Goal: Task Accomplishment & Management: Manage account settings

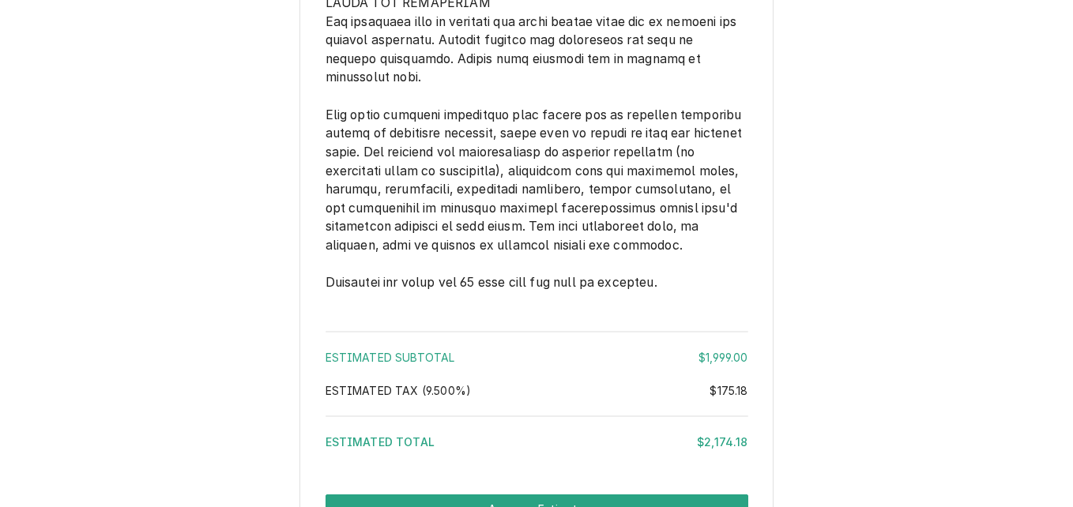
scroll to position [2782, 0]
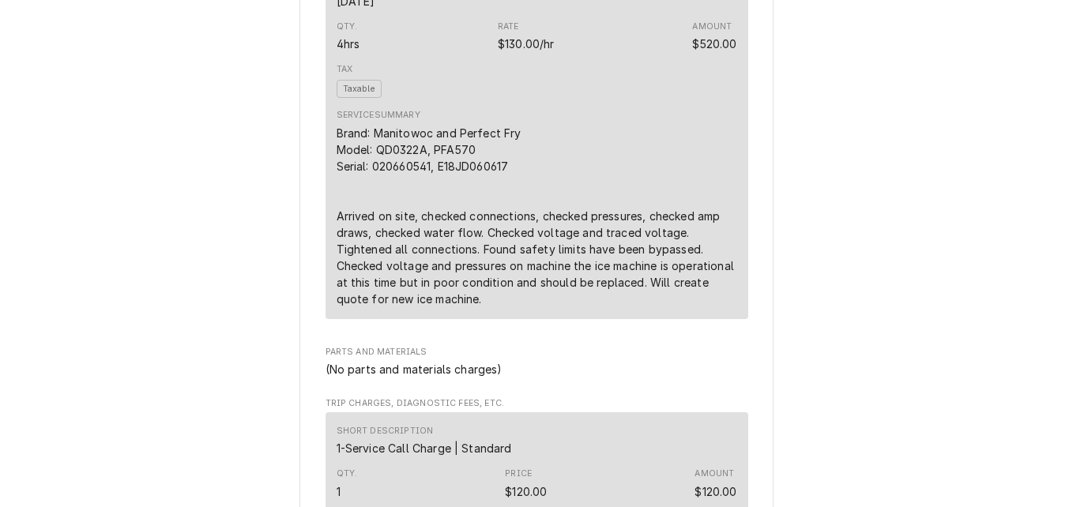
scroll to position [474, 0]
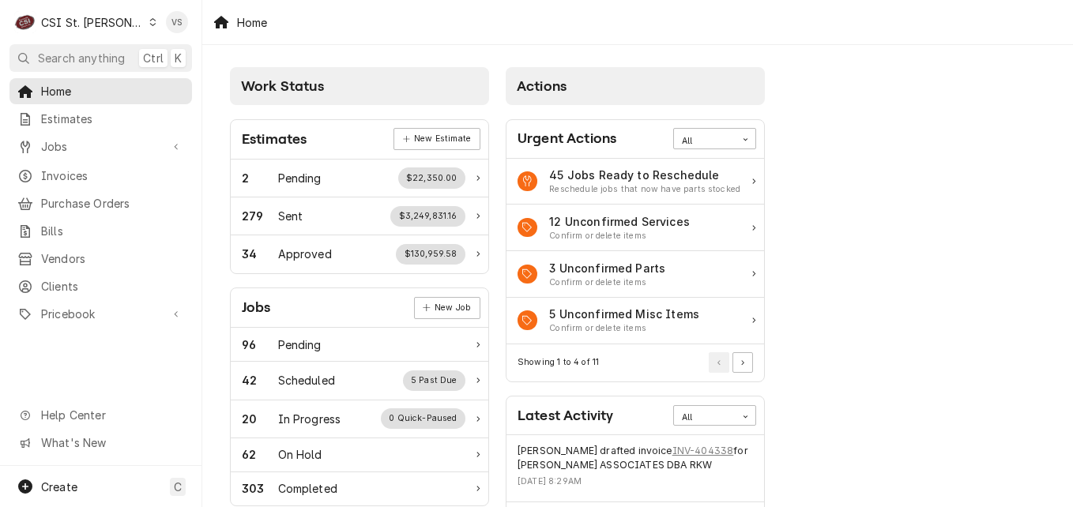
click at [149, 22] on icon "Dynamic Content Wrapper" at bounding box center [152, 22] width 7 height 8
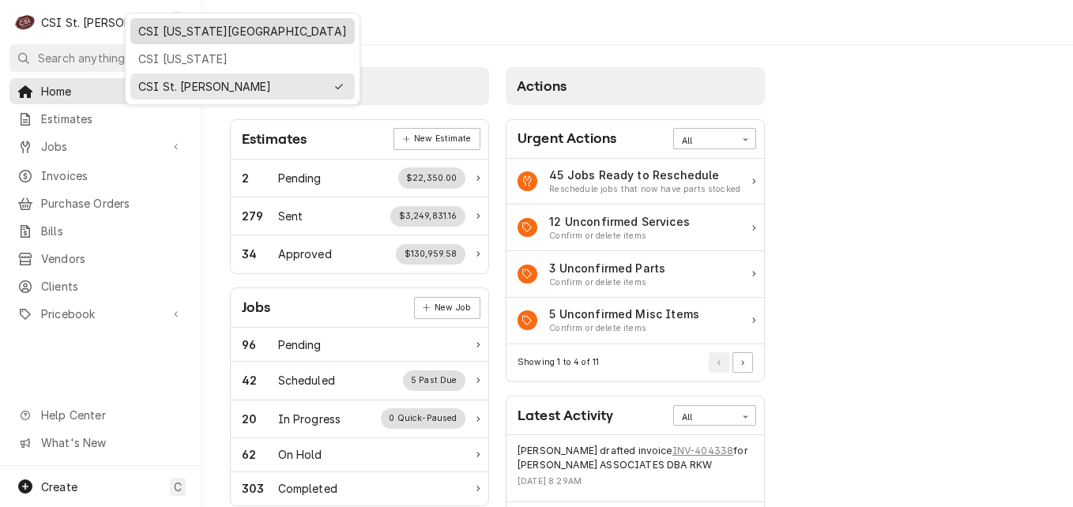
click at [175, 32] on div "CSI [US_STATE][GEOGRAPHIC_DATA]" at bounding box center [242, 31] width 208 height 17
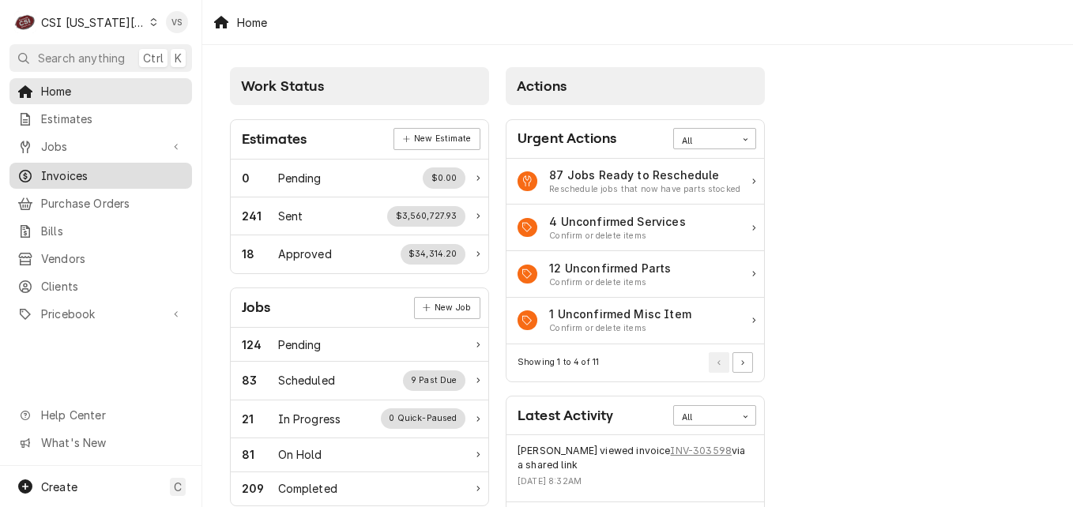
click at [83, 176] on span "Invoices" at bounding box center [112, 175] width 143 height 17
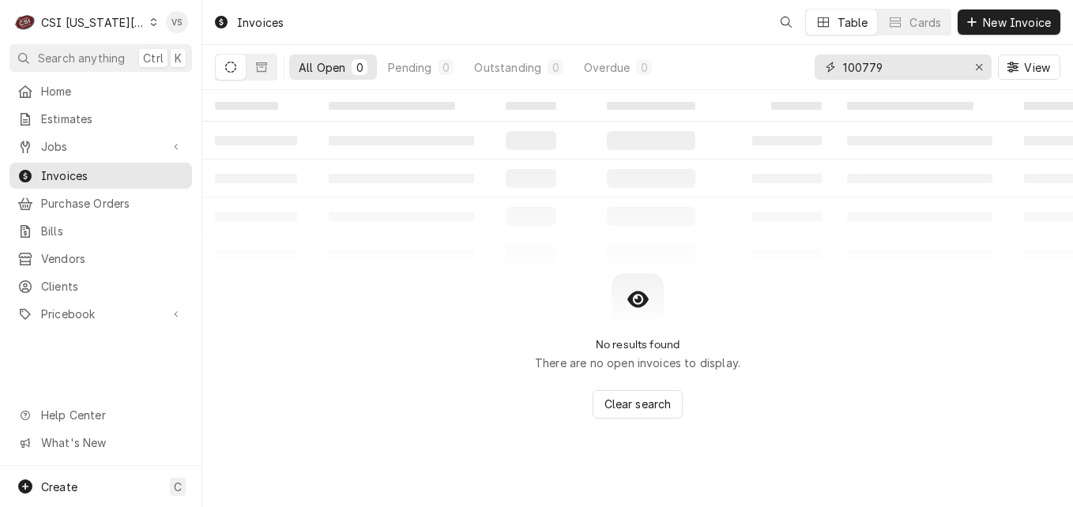
click at [888, 68] on input "100779" at bounding box center [902, 66] width 118 height 25
click at [760, 69] on div "All Open 0 Pending 0 Outstanding 0 Overdue 0 100779 View" at bounding box center [637, 67] width 845 height 44
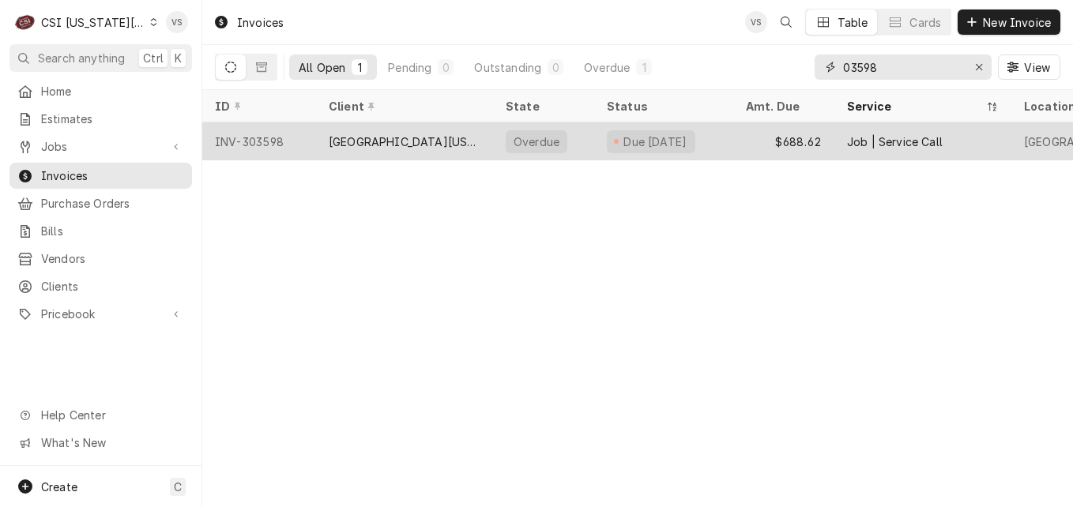
type input "03598"
click at [441, 139] on div "[GEOGRAPHIC_DATA][US_STATE]" at bounding box center [405, 141] width 152 height 17
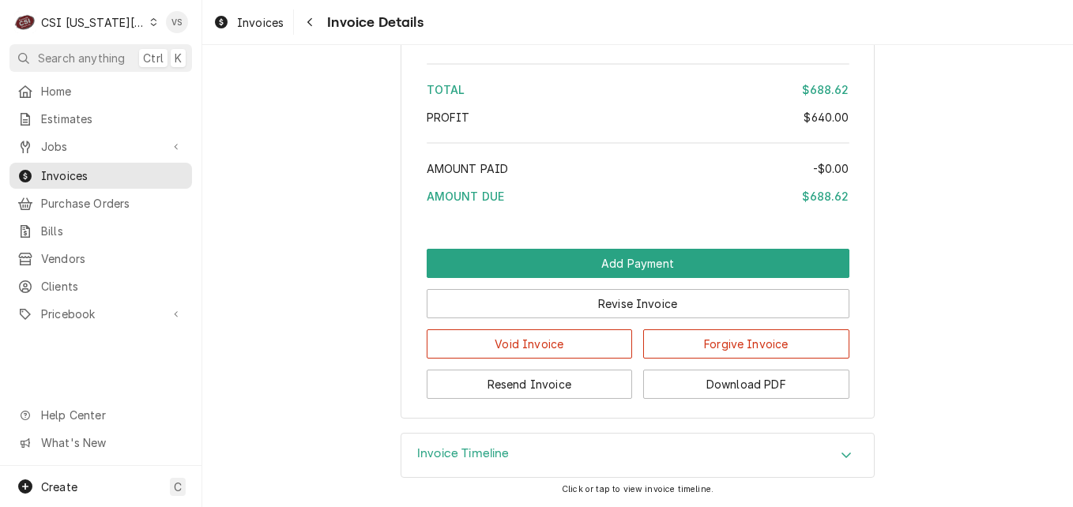
scroll to position [2928, 0]
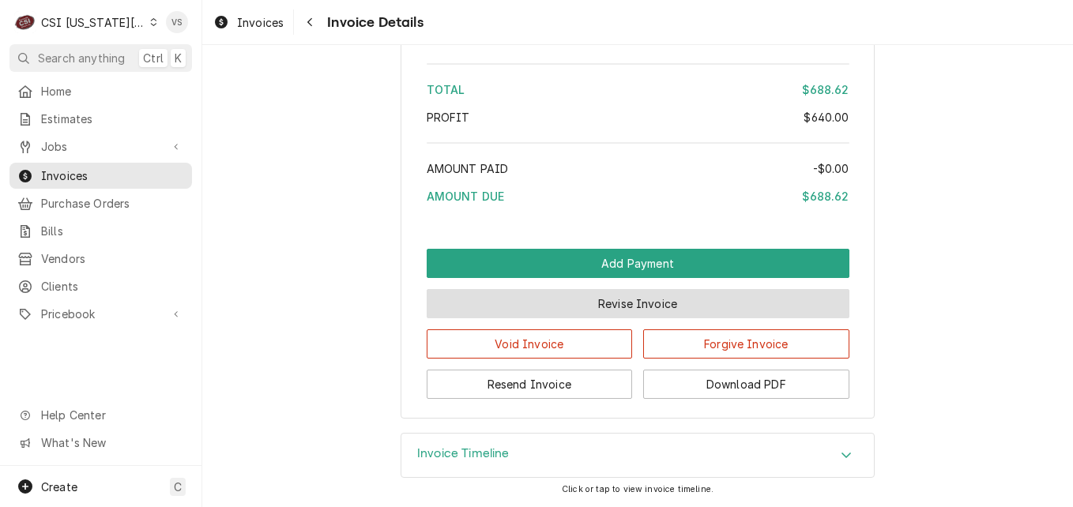
click at [593, 308] on button "Revise Invoice" at bounding box center [637, 303] width 423 height 29
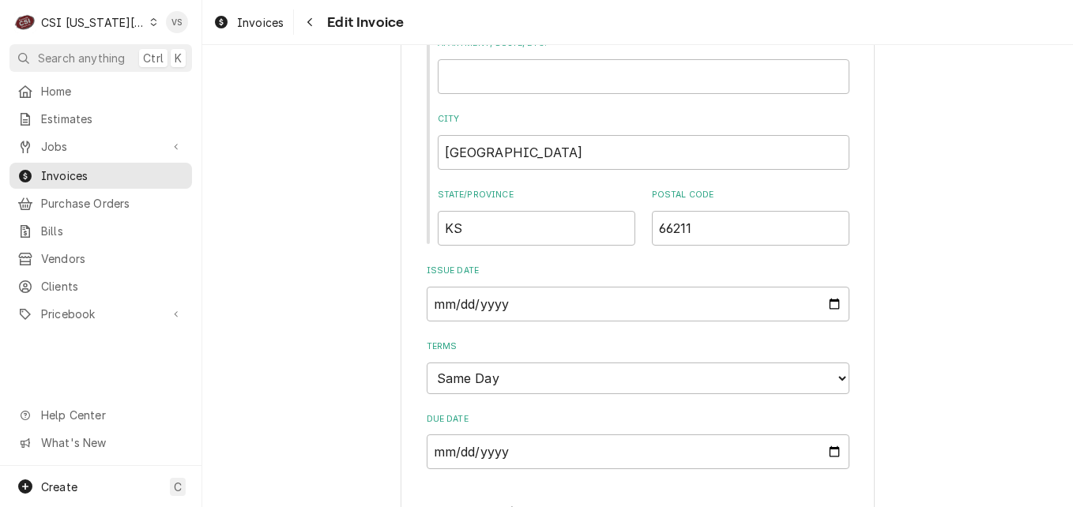
scroll to position [1343, 0]
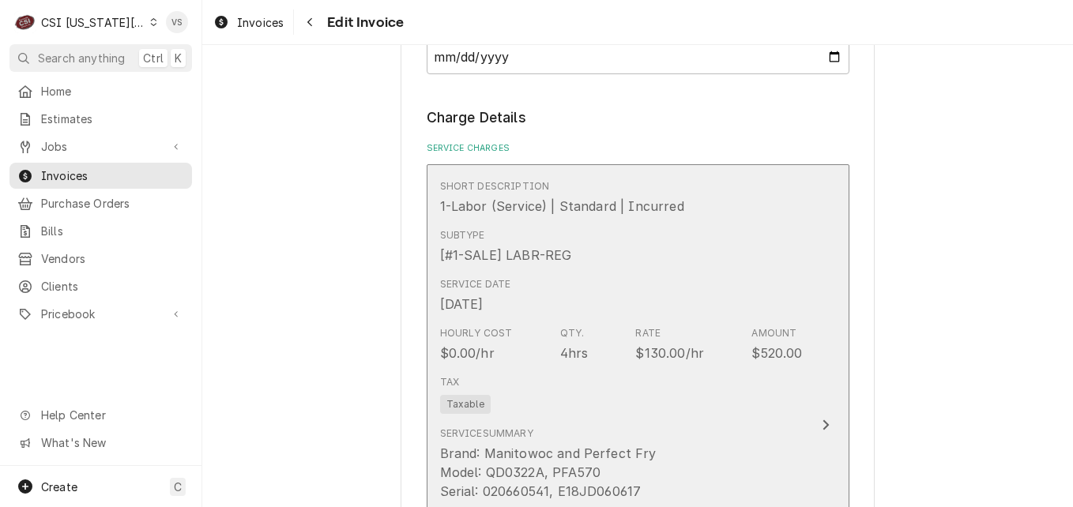
click at [662, 283] on div "Service Date Aug 14, 2025" at bounding box center [621, 295] width 363 height 49
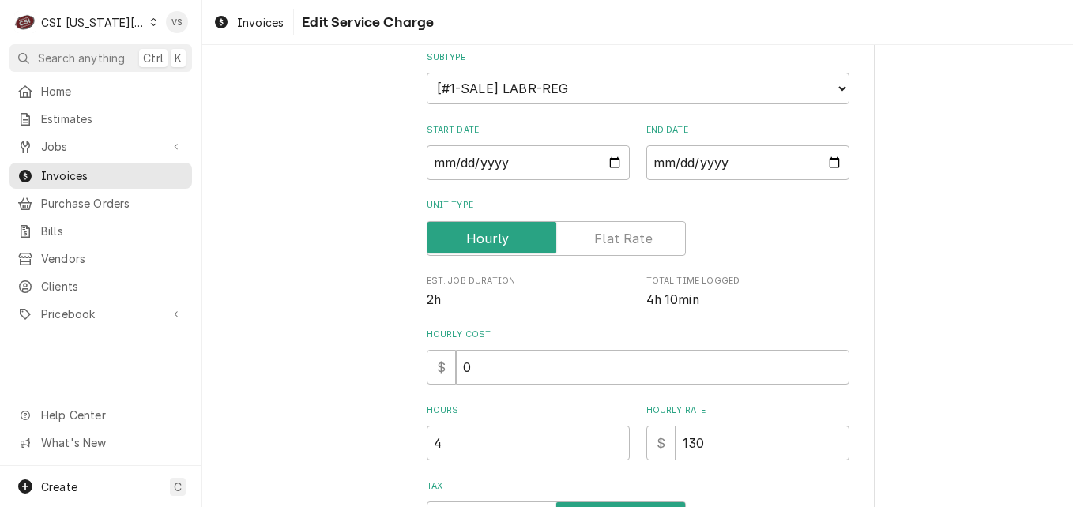
scroll to position [216, 0]
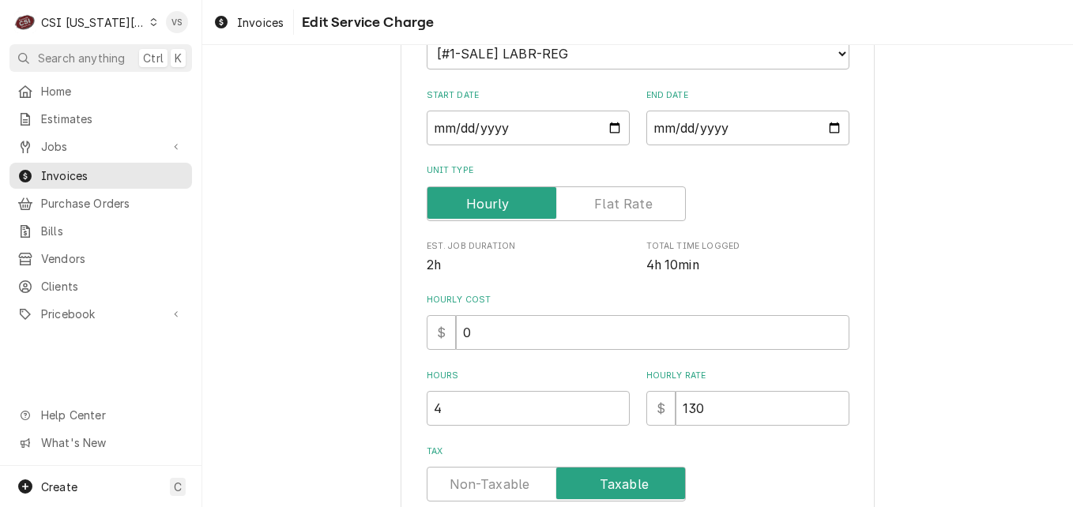
click at [677, 484] on div "Tax" at bounding box center [637, 484] width 423 height 35
click at [675, 413] on input "130" at bounding box center [762, 408] width 174 height 35
drag, startPoint x: 672, startPoint y: 413, endPoint x: 733, endPoint y: 404, distance: 61.4
click at [733, 404] on input "130" at bounding box center [762, 408] width 174 height 35
drag, startPoint x: 732, startPoint y: 404, endPoint x: 667, endPoint y: 412, distance: 65.2
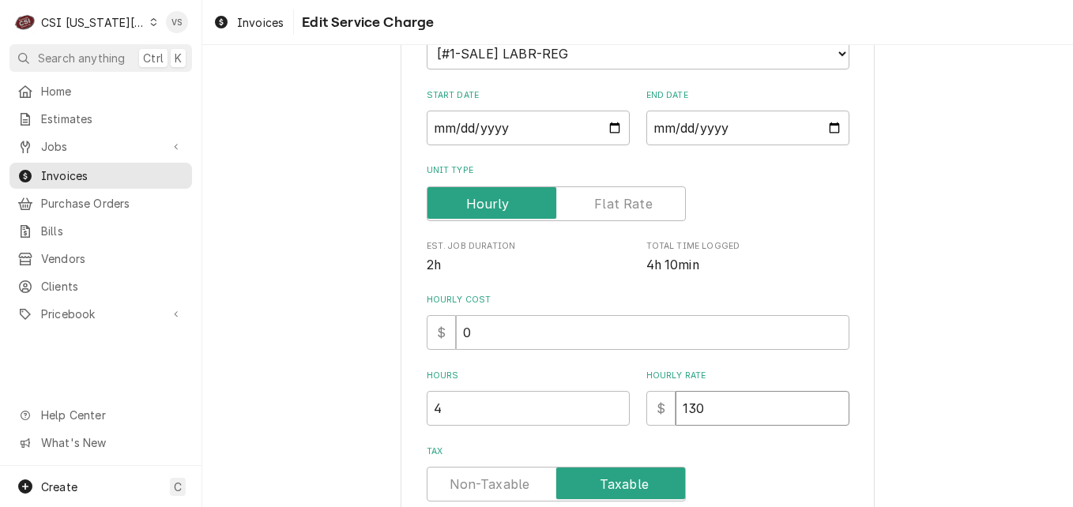
click at [667, 412] on div "$ 130" at bounding box center [747, 408] width 203 height 35
type textarea "x"
type input "0"
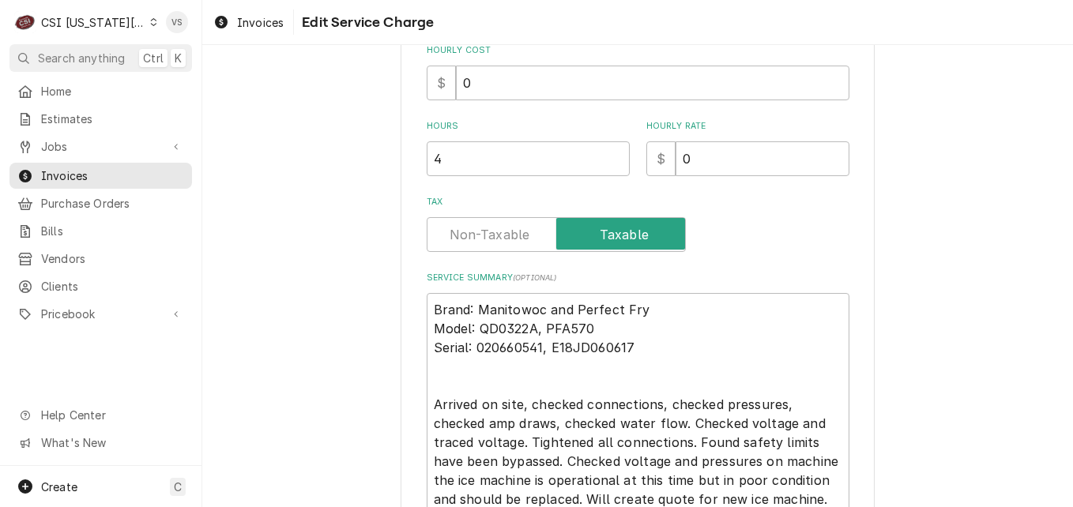
scroll to position [610, 0]
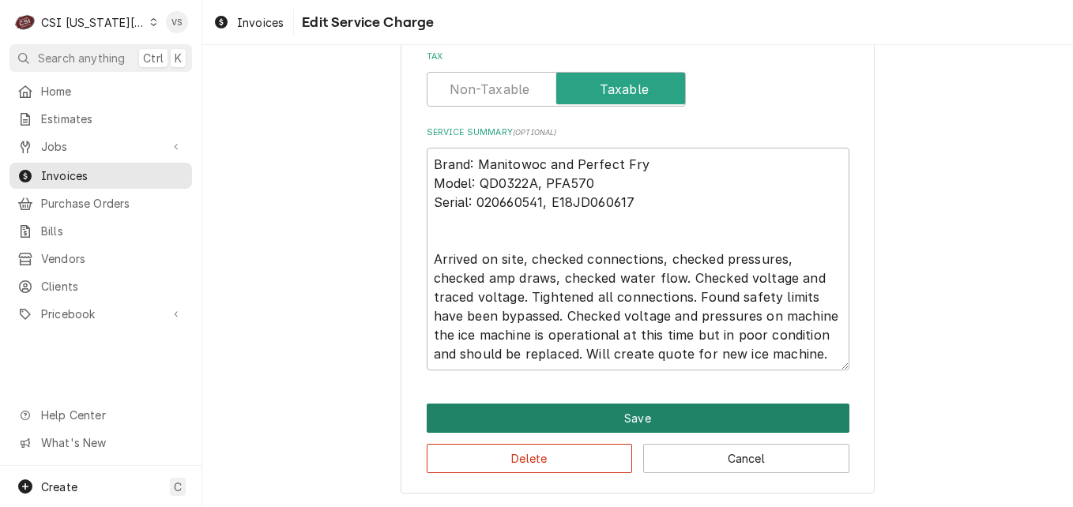
click at [561, 421] on button "Save" at bounding box center [637, 418] width 423 height 29
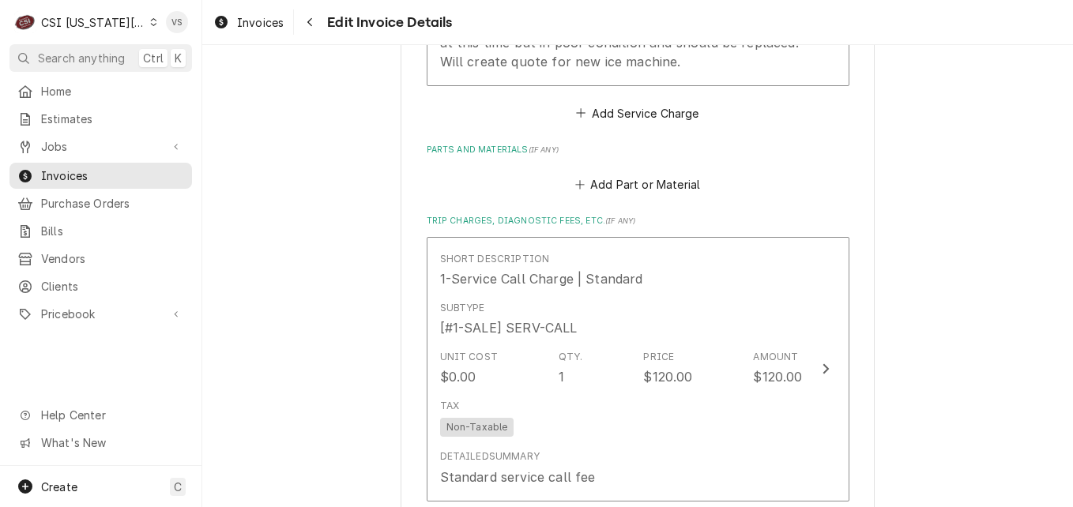
scroll to position [1955, 0]
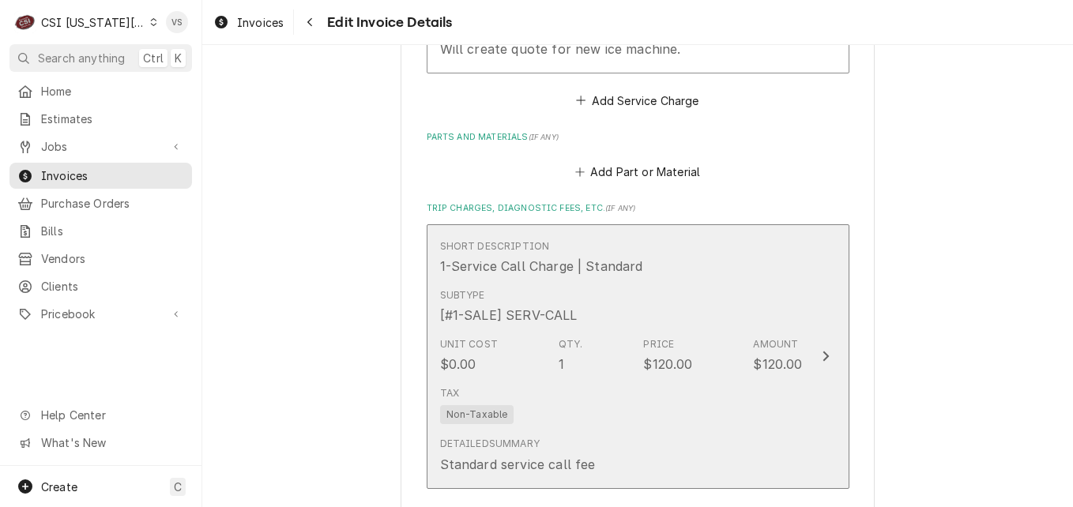
click at [655, 314] on div "Subtype [#1-SALE] SERV-CALL" at bounding box center [621, 306] width 363 height 49
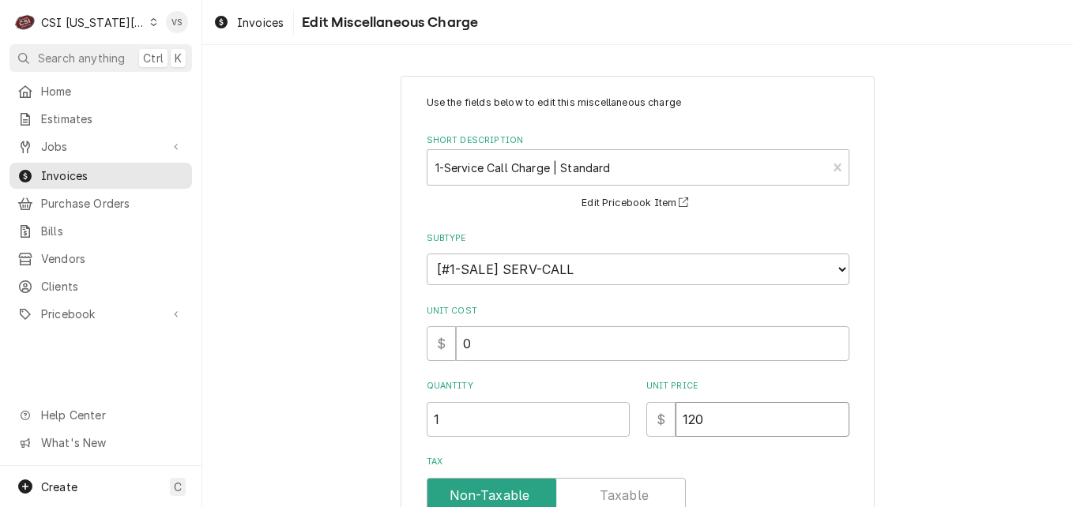
drag, startPoint x: 704, startPoint y: 416, endPoint x: 674, endPoint y: 418, distance: 29.3
click at [675, 418] on input "120" at bounding box center [762, 419] width 174 height 35
click at [717, 425] on input "120" at bounding box center [762, 419] width 174 height 35
click at [717, 418] on input "120" at bounding box center [762, 419] width 174 height 35
drag, startPoint x: 717, startPoint y: 418, endPoint x: 664, endPoint y: 419, distance: 52.9
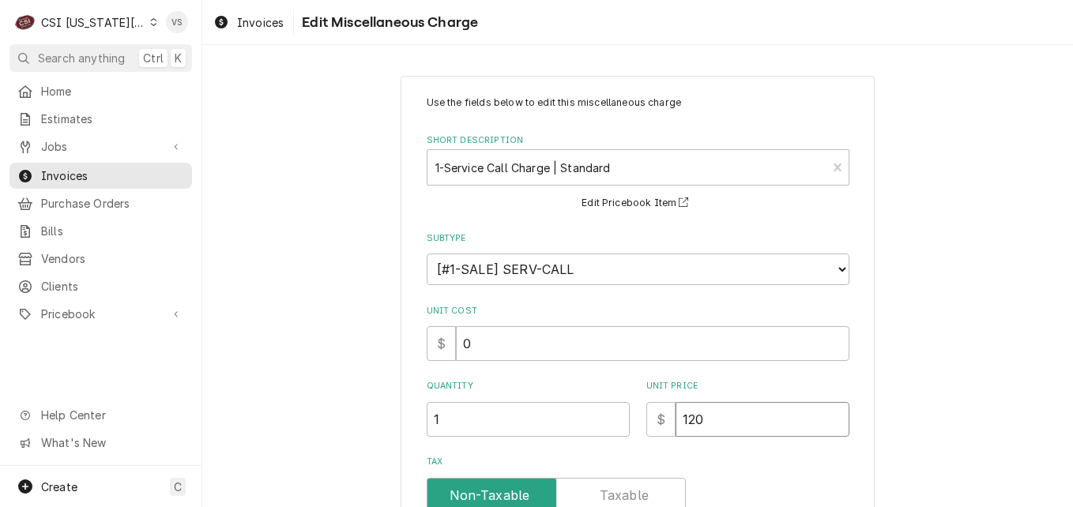
click at [664, 419] on div "$ 120" at bounding box center [747, 419] width 203 height 35
type textarea "x"
type input "0"
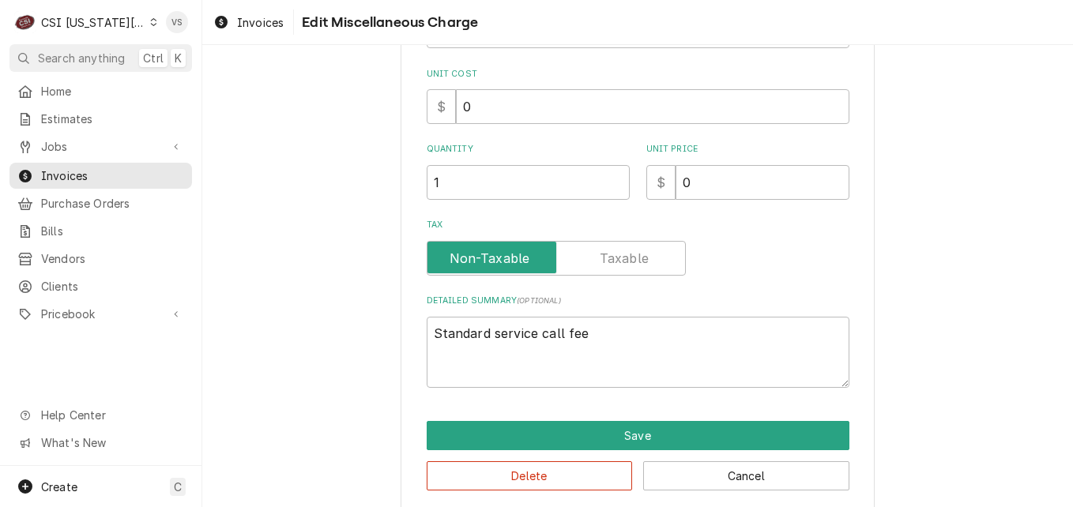
scroll to position [254, 0]
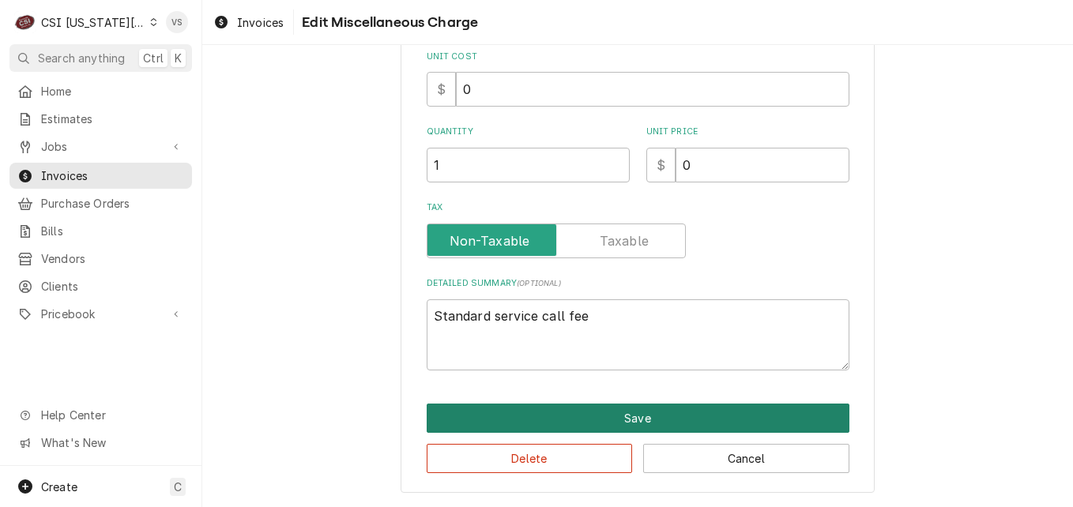
click at [569, 417] on button "Save" at bounding box center [637, 418] width 423 height 29
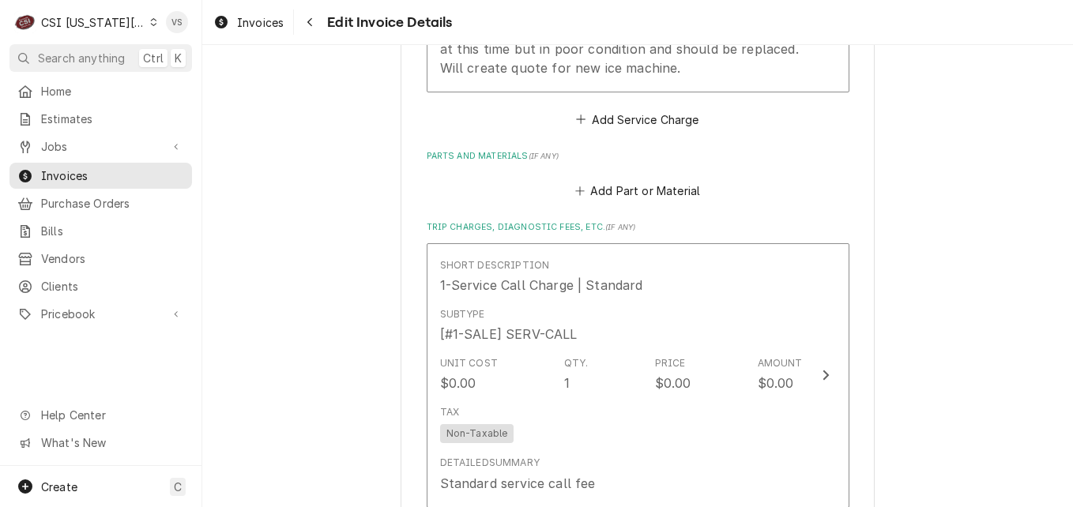
scroll to position [2331, 0]
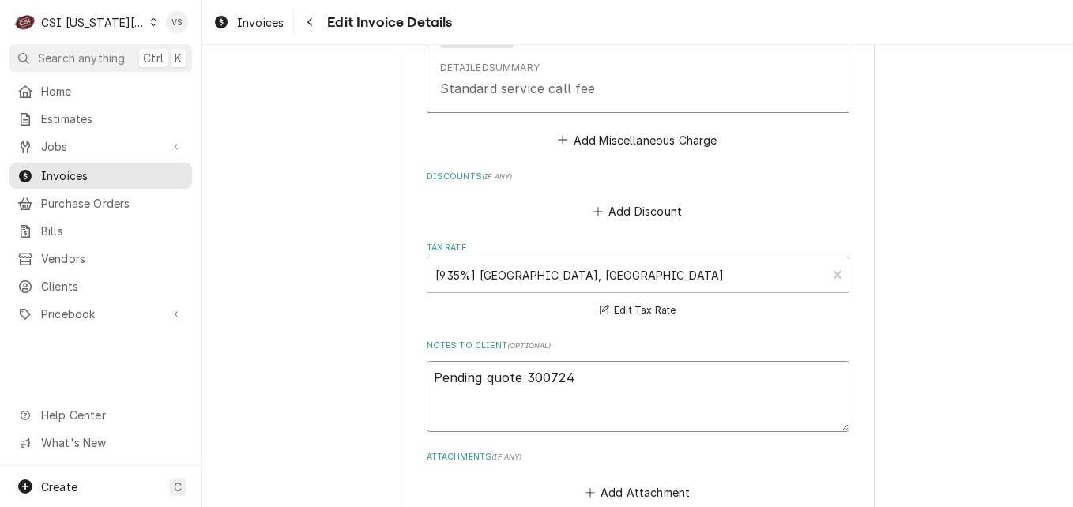
drag, startPoint x: 479, startPoint y: 378, endPoint x: 408, endPoint y: 378, distance: 70.3
type textarea "x"
type textarea "i quote 300724"
type textarea "x"
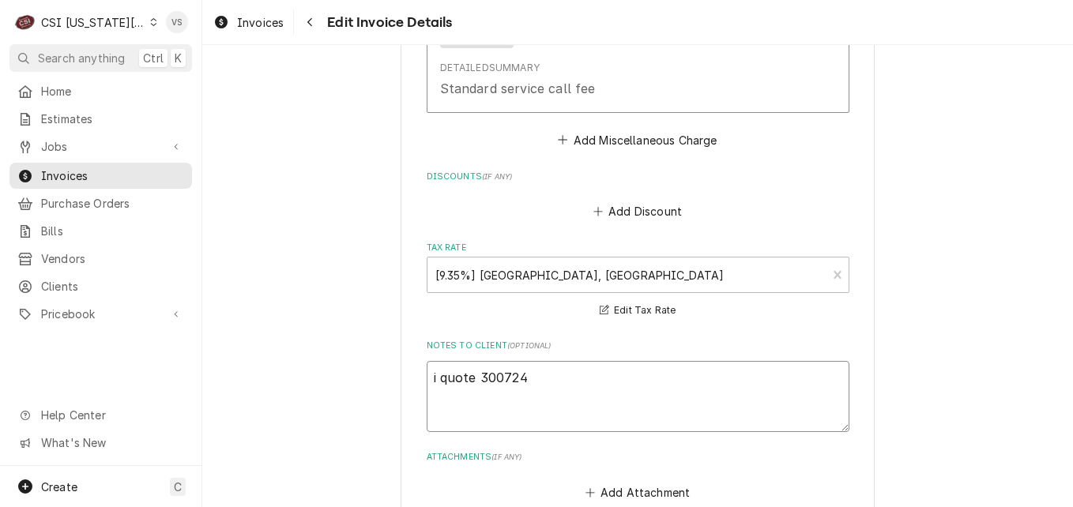
type textarea "in quote 300724"
type textarea "x"
type textarea "inc quote 300724"
type textarea "x"
type textarea "incu quote 300724"
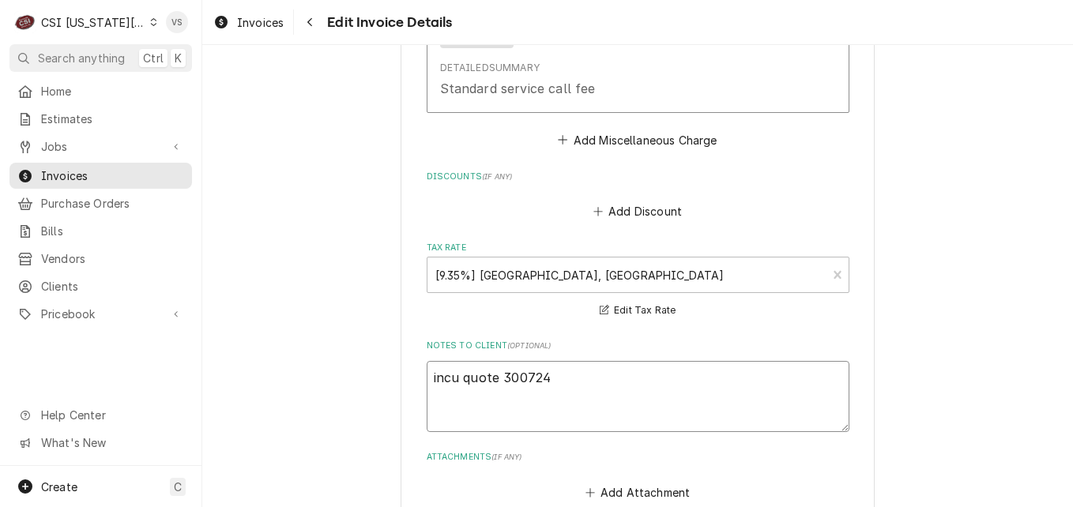
type textarea "x"
type textarea "incur quote 300724"
type textarea "x"
type textarea "incurr quote 300724"
type textarea "x"
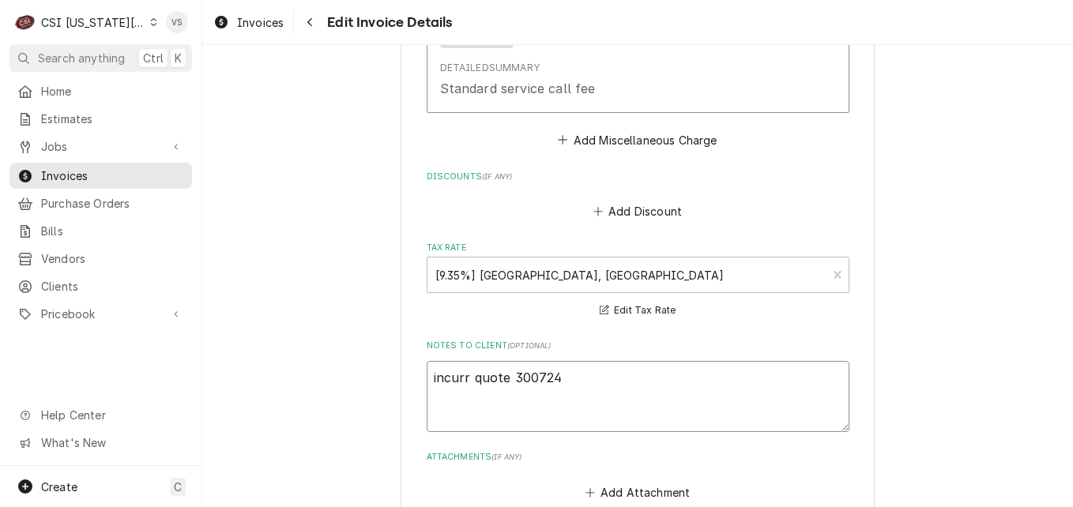
type textarea "incurre quote 300724"
type textarea "x"
type textarea "incurred quote 300724"
type textarea "x"
type textarea "incurred quote 300724"
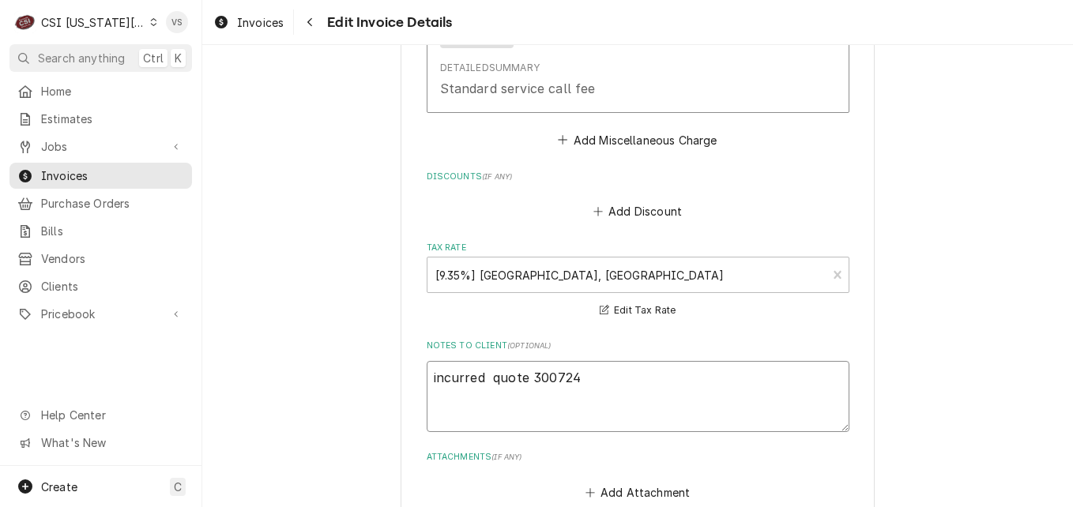
type textarea "x"
type textarea "incurred o quote 300724"
type textarea "x"
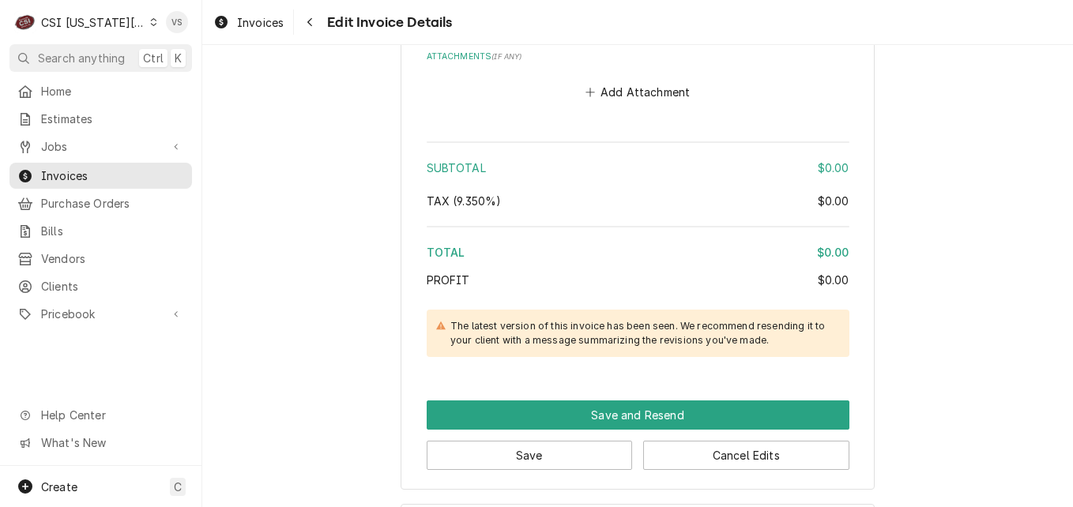
scroll to position [2803, 0]
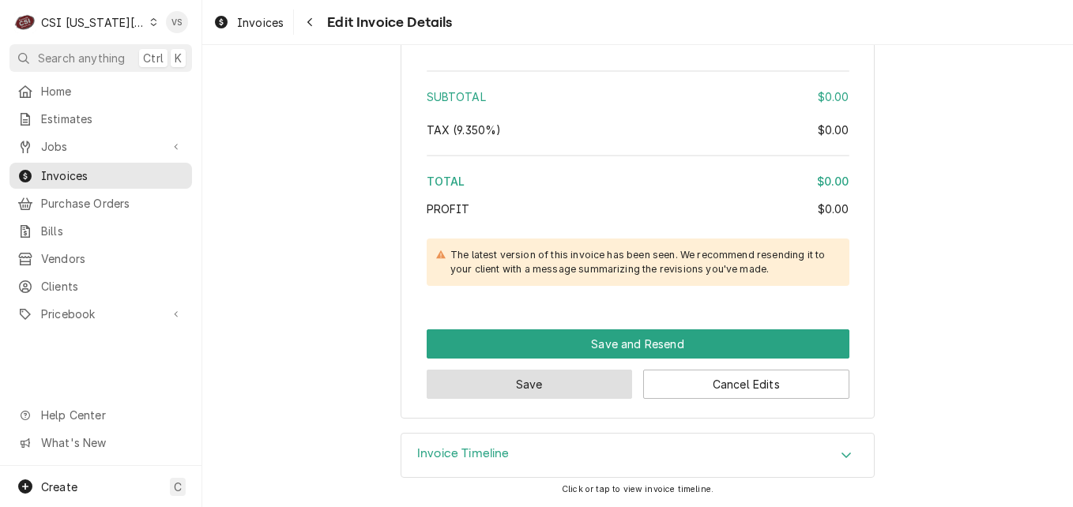
type textarea "incurred on quote 300724"
click at [493, 393] on button "Save" at bounding box center [529, 384] width 206 height 29
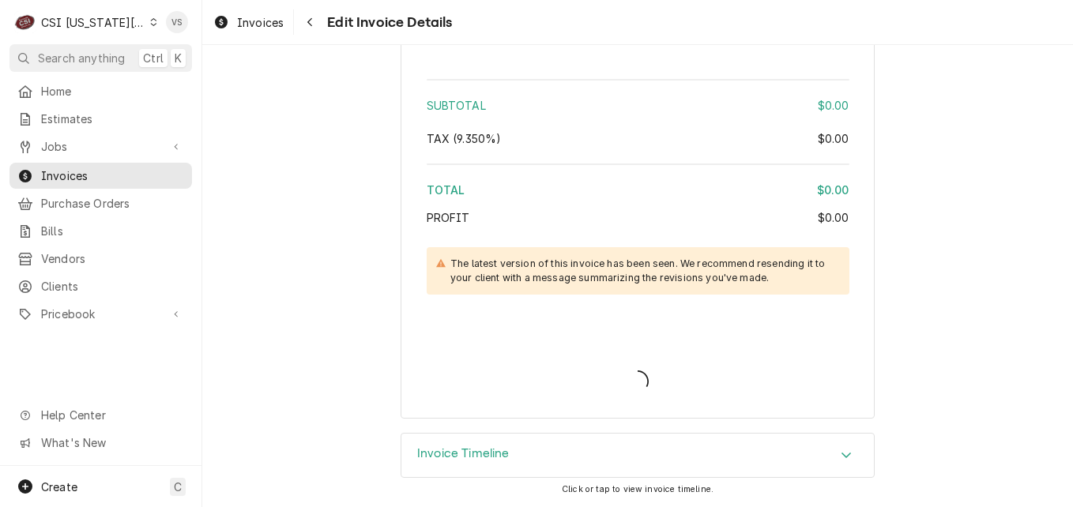
type textarea "x"
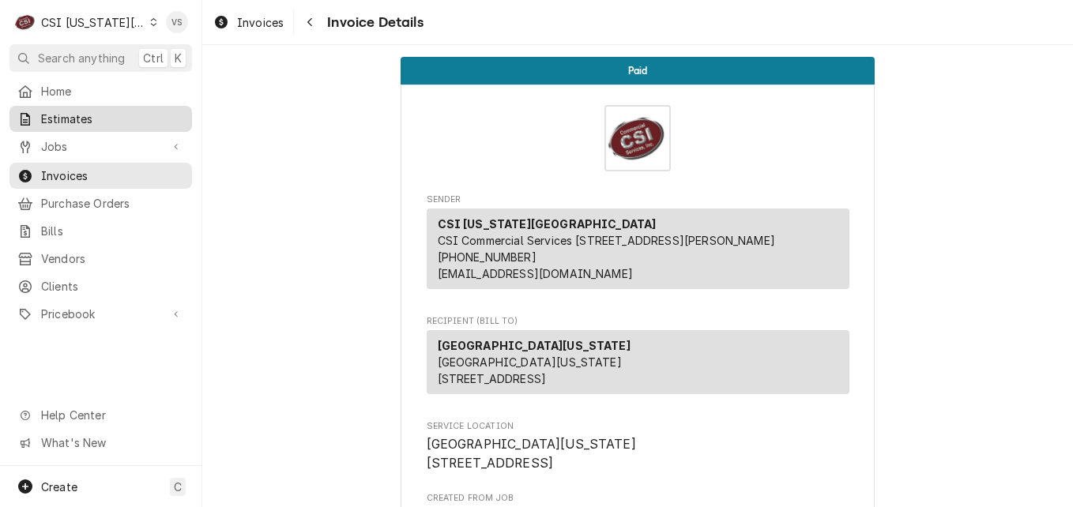
click at [73, 115] on span "Estimates" at bounding box center [112, 119] width 143 height 17
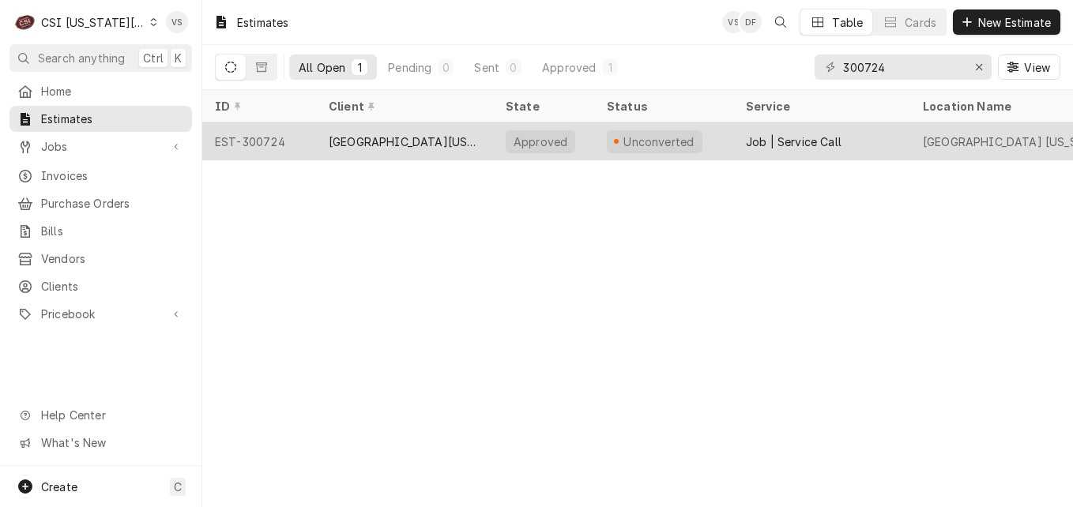
click at [455, 140] on div "[GEOGRAPHIC_DATA][US_STATE]" at bounding box center [405, 141] width 152 height 17
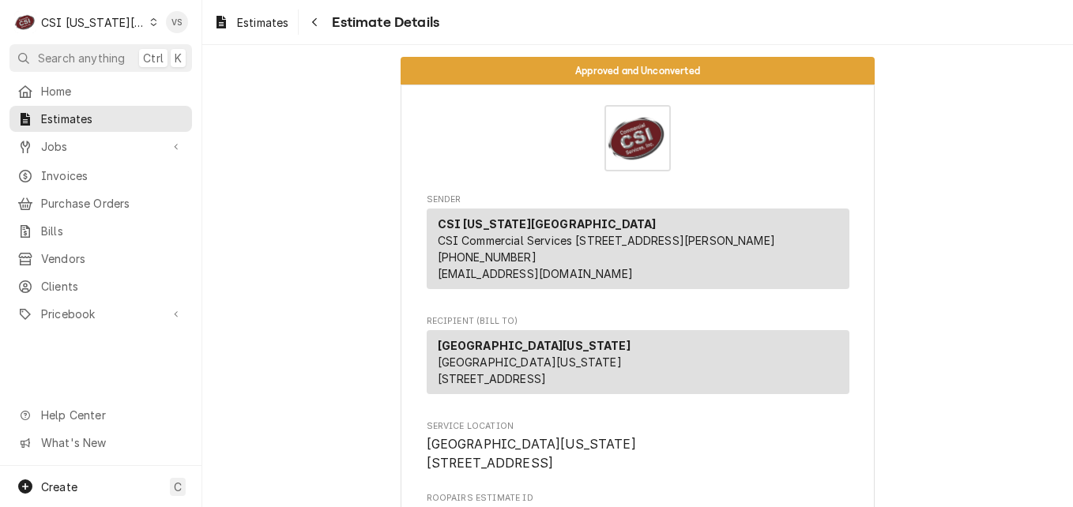
click at [150, 22] on icon "Dynamic Content Wrapper" at bounding box center [153, 22] width 7 height 8
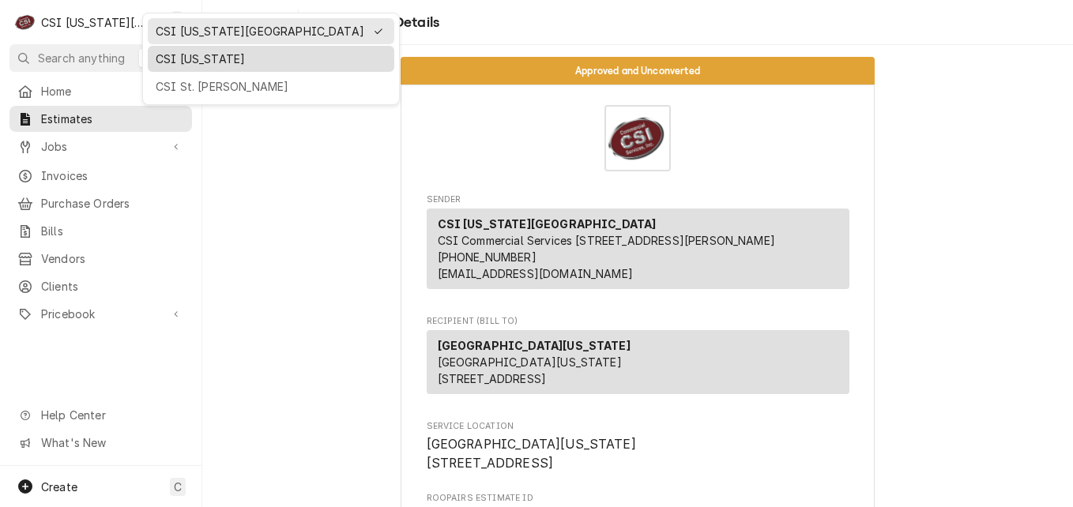
click at [180, 58] on div "CSI [US_STATE]" at bounding box center [271, 59] width 231 height 17
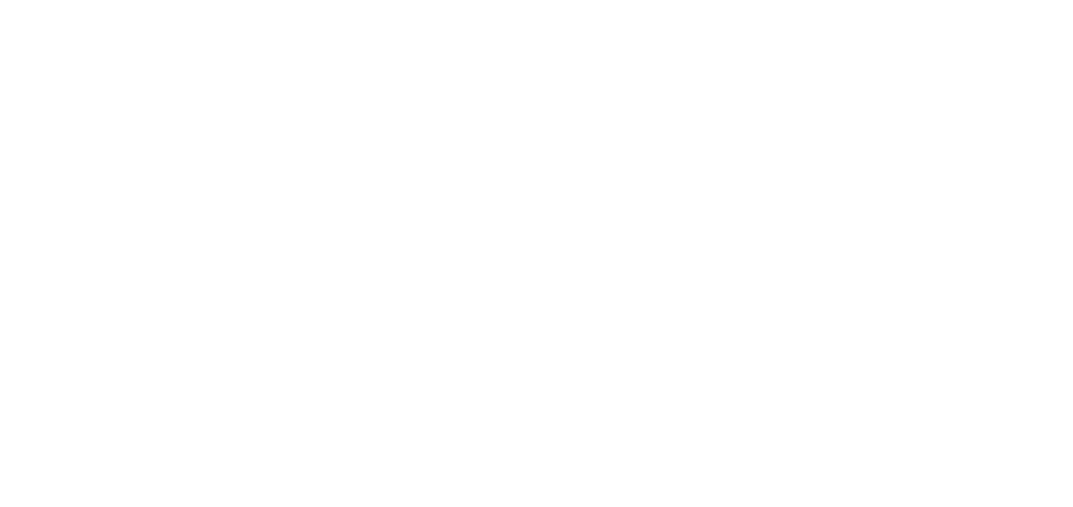
click at [65, 173] on div "Dynamic Content Wrapper" at bounding box center [536, 253] width 1073 height 507
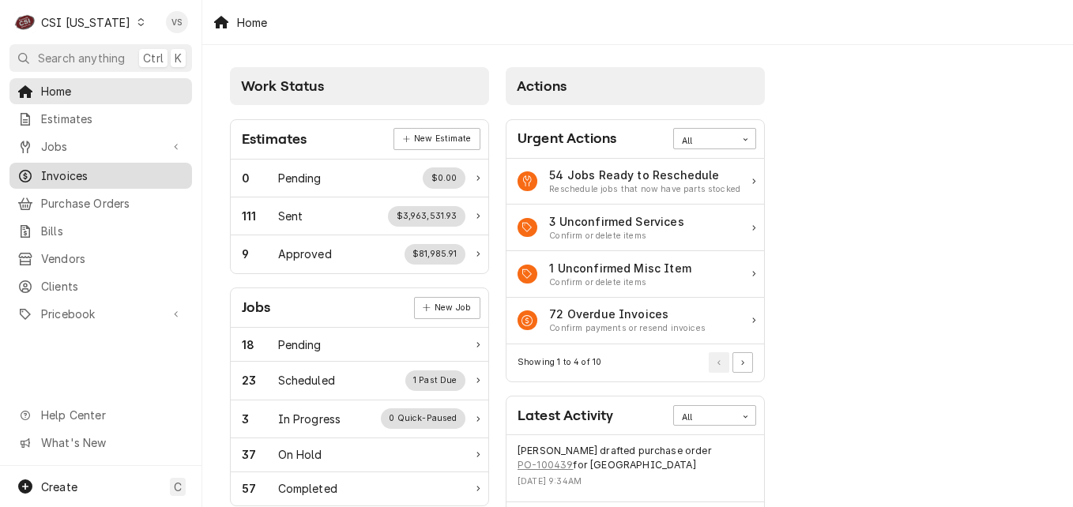
click at [69, 176] on span "Invoices" at bounding box center [112, 175] width 143 height 17
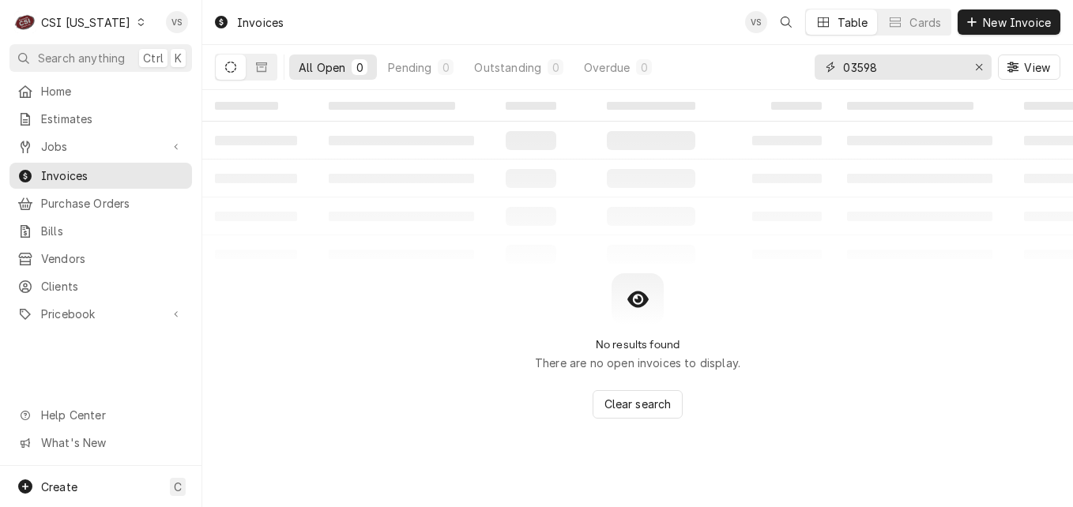
click at [806, 68] on div "All Open 0 Pending 0 Outstanding 0 Overdue 0 03598 View" at bounding box center [637, 67] width 845 height 44
type input "1"
click at [898, 61] on input "1" at bounding box center [902, 66] width 118 height 25
click at [893, 66] on input "1" at bounding box center [902, 66] width 118 height 25
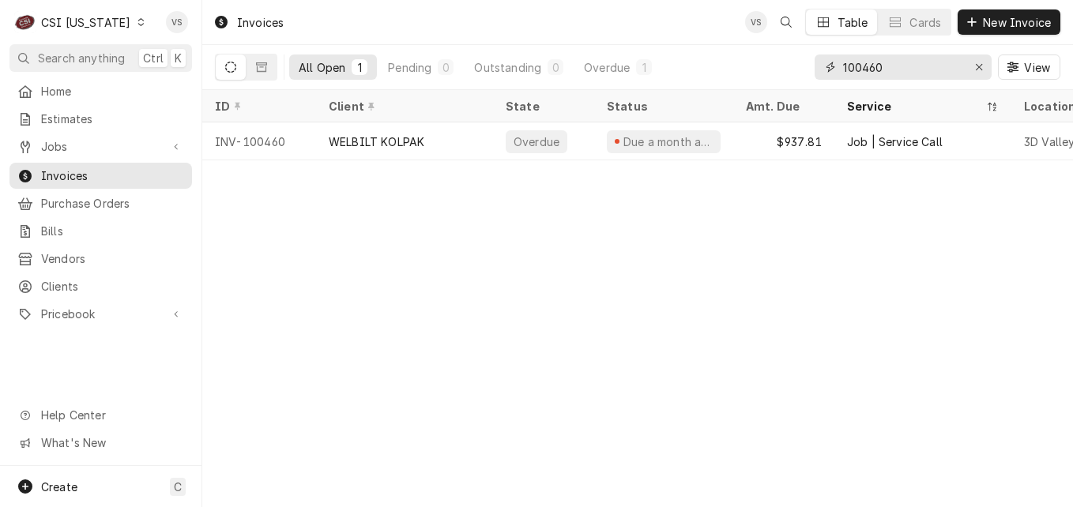
type input "100460"
